Goal: Task Accomplishment & Management: Complete application form

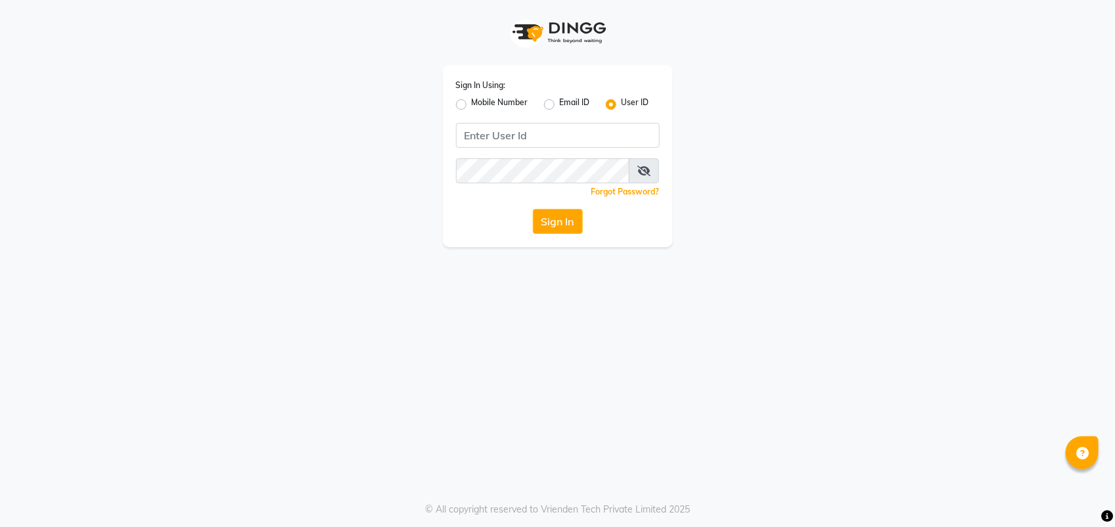
drag, startPoint x: 0, startPoint y: 0, endPoint x: 460, endPoint y: 102, distance: 471.1
click at [472, 102] on label "Mobile Number" at bounding box center [500, 105] width 57 height 16
click at [472, 102] on input "Mobile Number" at bounding box center [476, 101] width 9 height 9
radio input "true"
radio input "false"
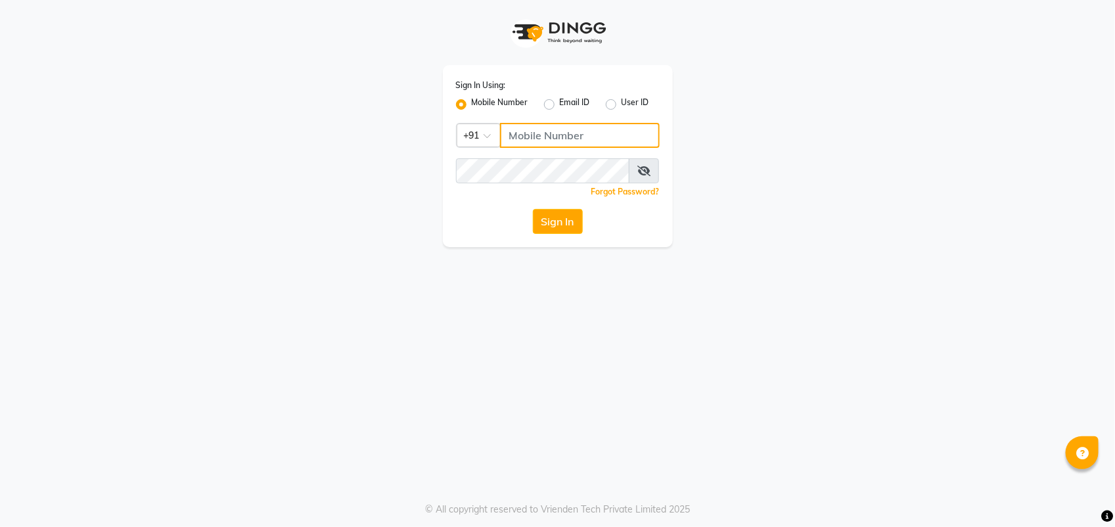
click at [565, 135] on input "Username" at bounding box center [580, 135] width 160 height 25
click at [570, 135] on input "Username" at bounding box center [580, 135] width 160 height 25
click at [551, 124] on input "Username" at bounding box center [580, 135] width 160 height 25
click at [559, 145] on input "Username" at bounding box center [580, 135] width 160 height 25
click at [593, 135] on input "Username" at bounding box center [580, 135] width 160 height 25
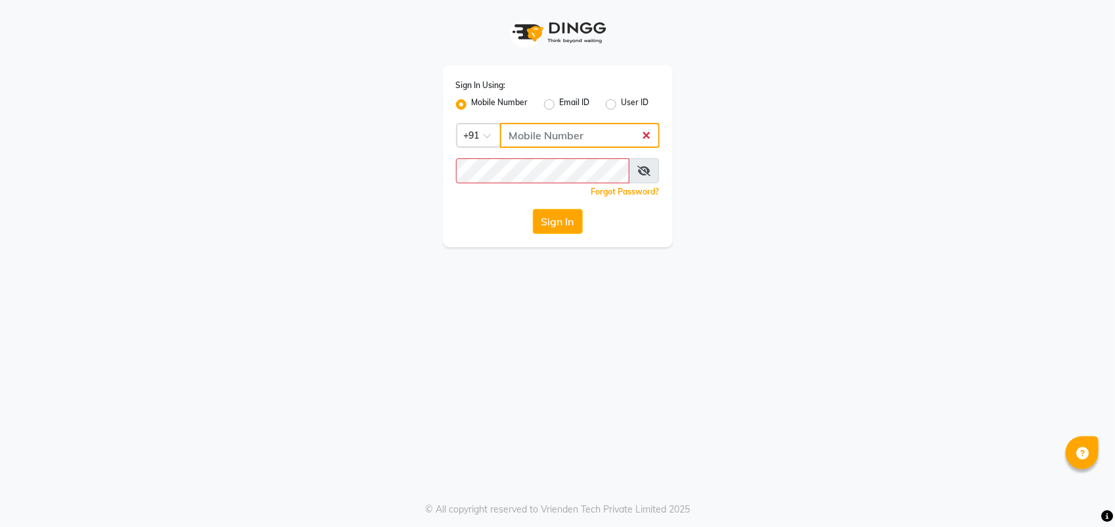
click at [593, 129] on input "Username" at bounding box center [580, 135] width 160 height 25
click at [591, 135] on input "Username" at bounding box center [580, 135] width 160 height 25
click at [598, 133] on input "Username" at bounding box center [580, 135] width 160 height 25
click at [600, 135] on input "Username" at bounding box center [580, 135] width 160 height 25
click at [599, 139] on input "8266926370" at bounding box center [580, 135] width 160 height 25
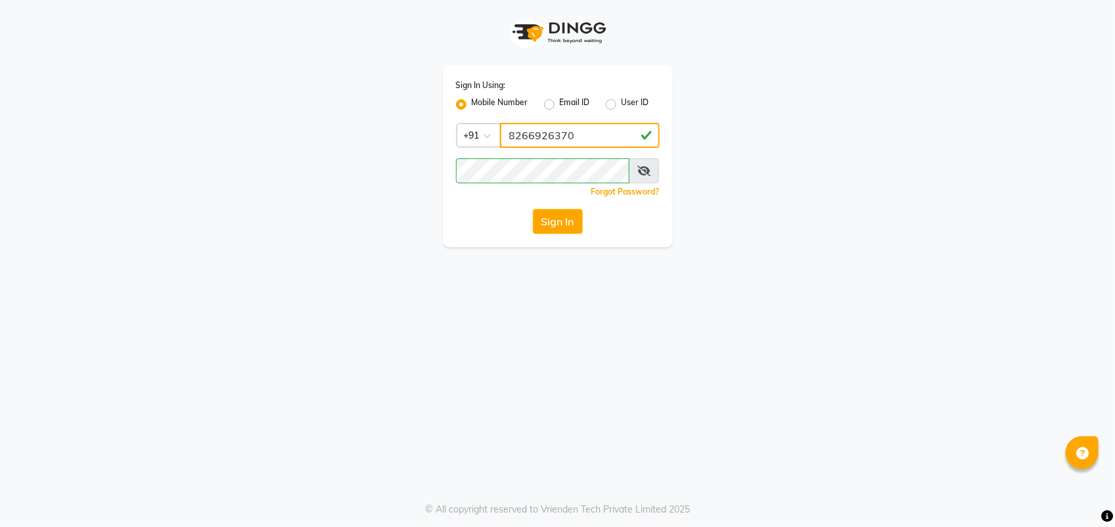
click at [599, 139] on input "8266926370" at bounding box center [580, 135] width 160 height 25
type input "8"
click at [580, 139] on input "Username" at bounding box center [580, 135] width 160 height 25
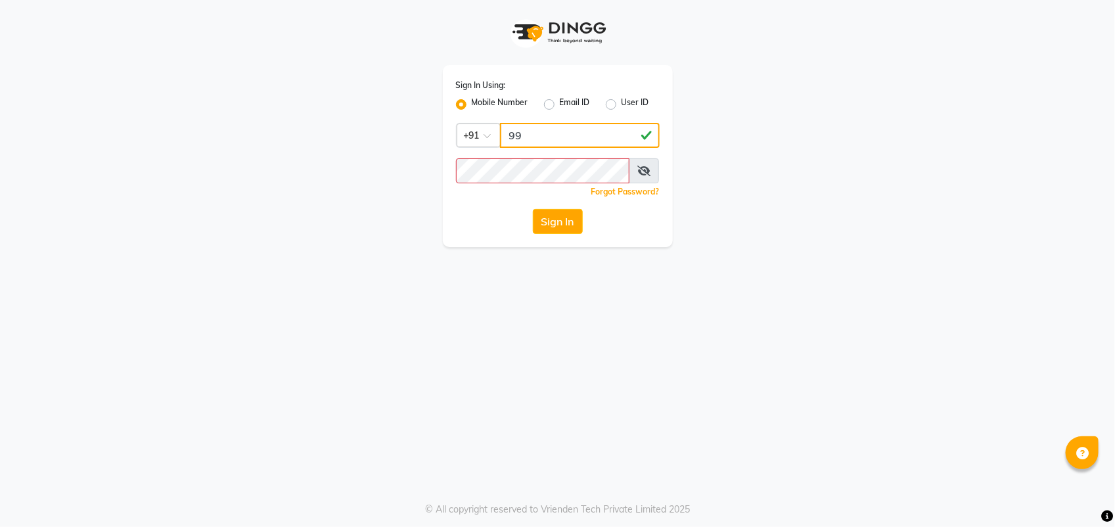
type input "9"
type input "9259388667"
click at [554, 222] on button "Sign In" at bounding box center [558, 221] width 50 height 25
